Goal: Navigation & Orientation: Find specific page/section

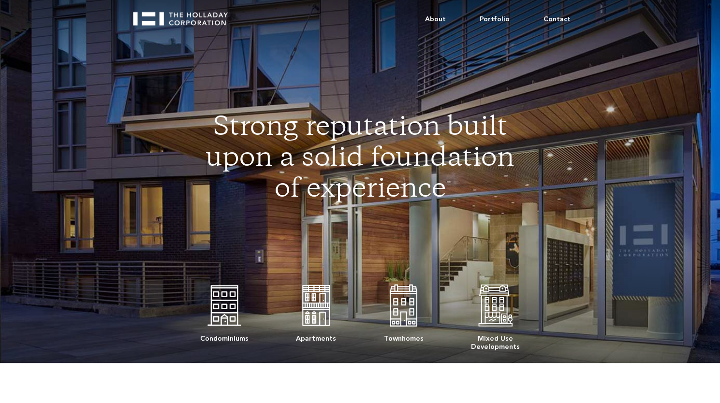
click at [405, 305] on img at bounding box center [403, 305] width 28 height 48
click at [443, 18] on link "About" at bounding box center [435, 19] width 55 height 29
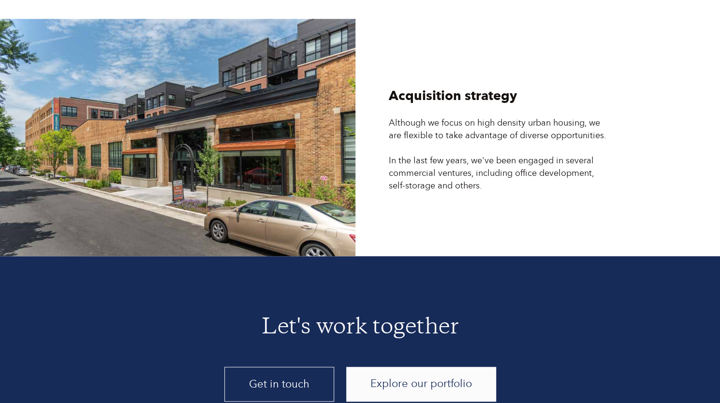
scroll to position [2577, 0]
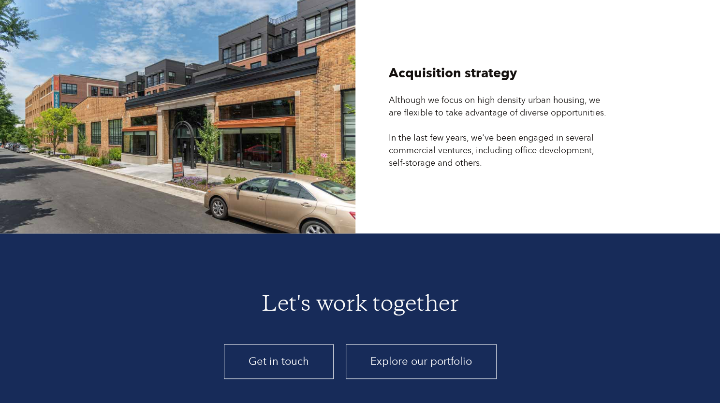
click at [406, 344] on link "Explore our portfolio" at bounding box center [421, 361] width 151 height 35
